Goal: Transaction & Acquisition: Purchase product/service

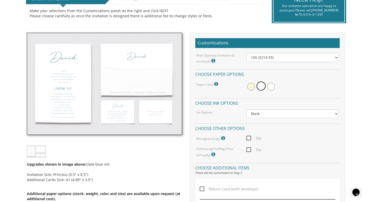
scroll to position [121, 0]
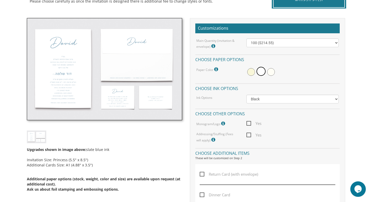
scroll to position [140, 0]
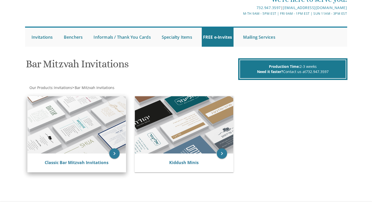
scroll to position [64, 0]
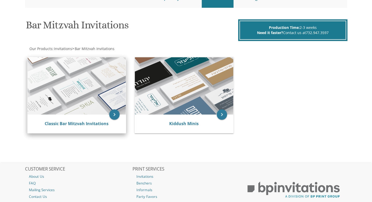
click at [83, 90] on img at bounding box center [77, 85] width 98 height 57
